Goal: Information Seeking & Learning: Learn about a topic

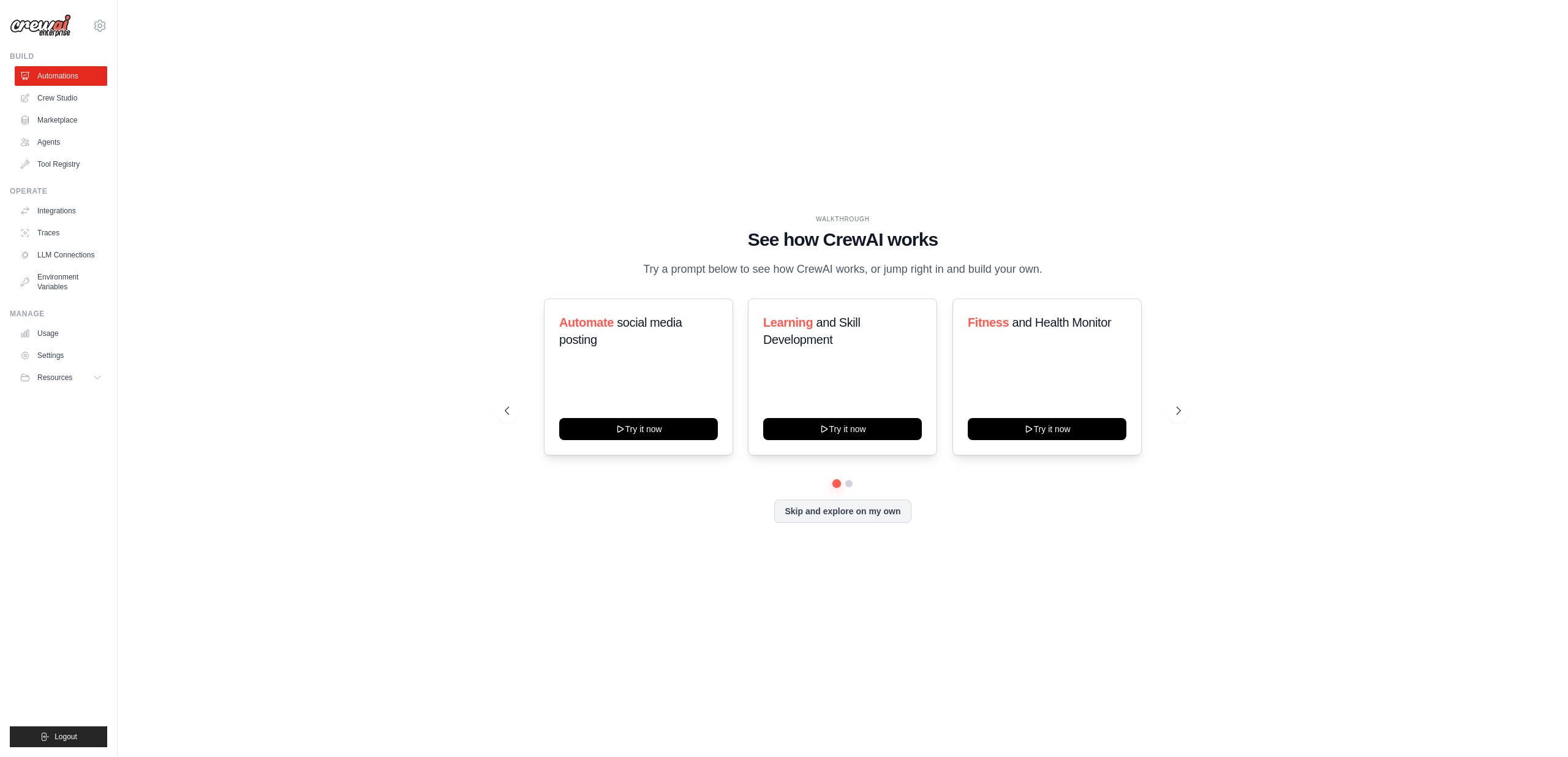
click at [21, 26] on img at bounding box center [40, 25] width 62 height 23
click at [33, 25] on img at bounding box center [40, 25] width 62 height 23
click at [47, 40] on div "yoki_lee@hotmail.com Settings Build Automations Crew Studio Marketplace" at bounding box center [58, 378] width 117 height 757
click at [21, 59] on div "Build" at bounding box center [58, 56] width 98 height 9
click at [61, 379] on span "Resources" at bounding box center [56, 377] width 35 height 9
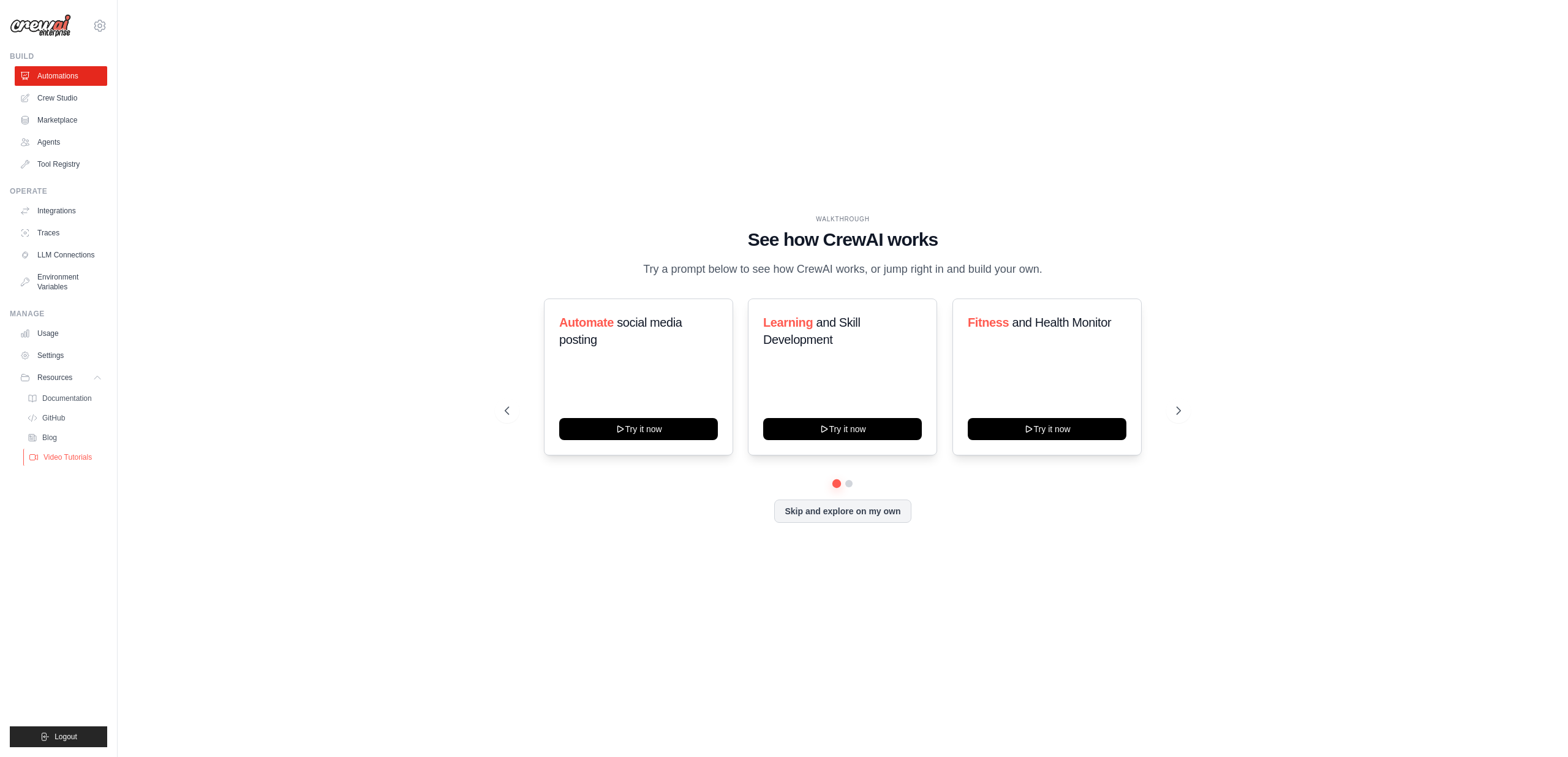
click at [63, 451] on link "Video Tutorials" at bounding box center [65, 457] width 85 height 17
click at [41, 33] on img at bounding box center [40, 25] width 62 height 23
click at [47, 72] on link "Automations" at bounding box center [62, 75] width 92 height 20
click at [49, 104] on link "Crew Studio" at bounding box center [62, 98] width 92 height 20
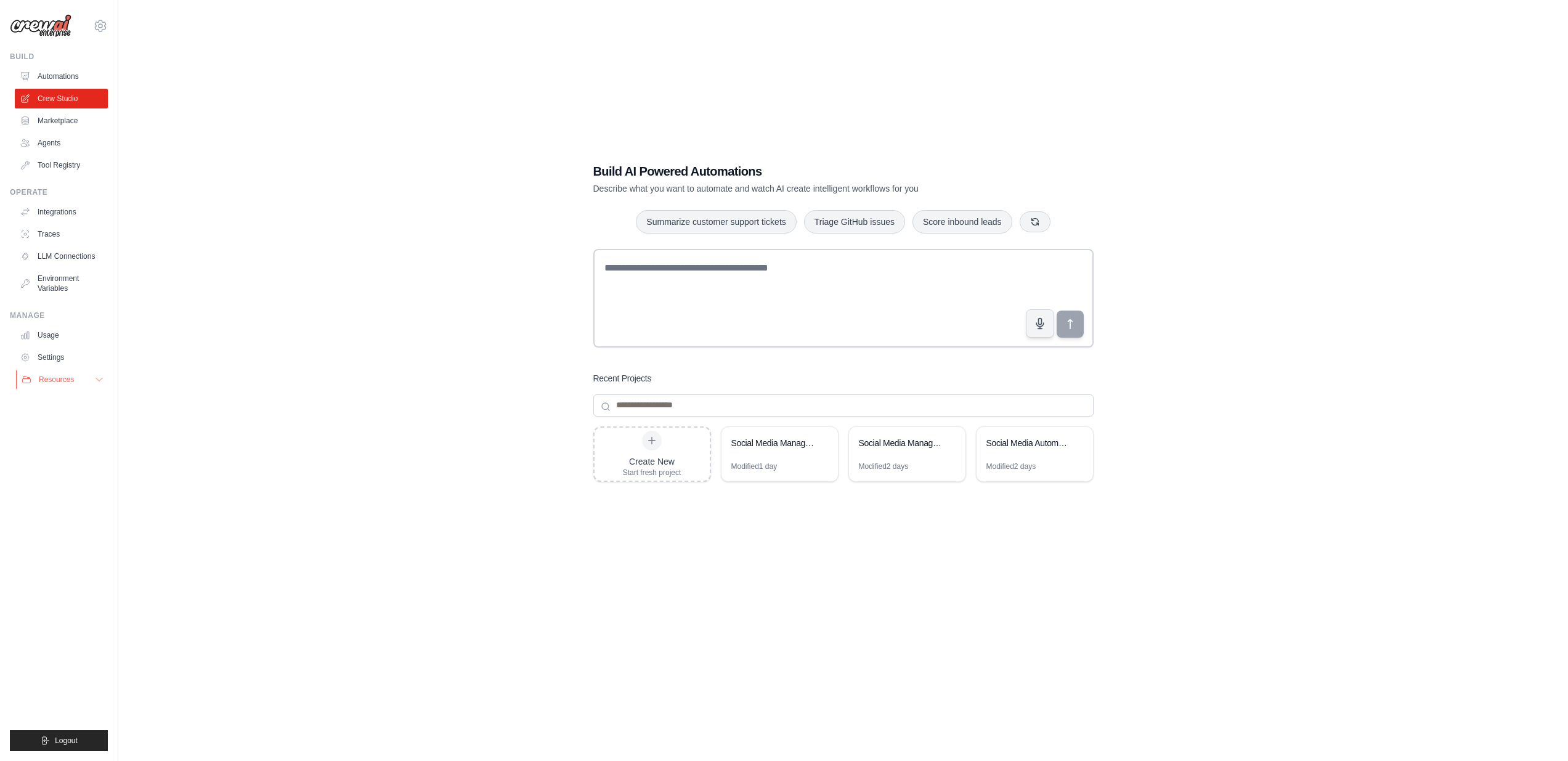
click at [62, 379] on span "Resources" at bounding box center [56, 379] width 35 height 9
click at [62, 401] on span "Documentation" at bounding box center [69, 399] width 50 height 9
